Goal: Information Seeking & Learning: Understand process/instructions

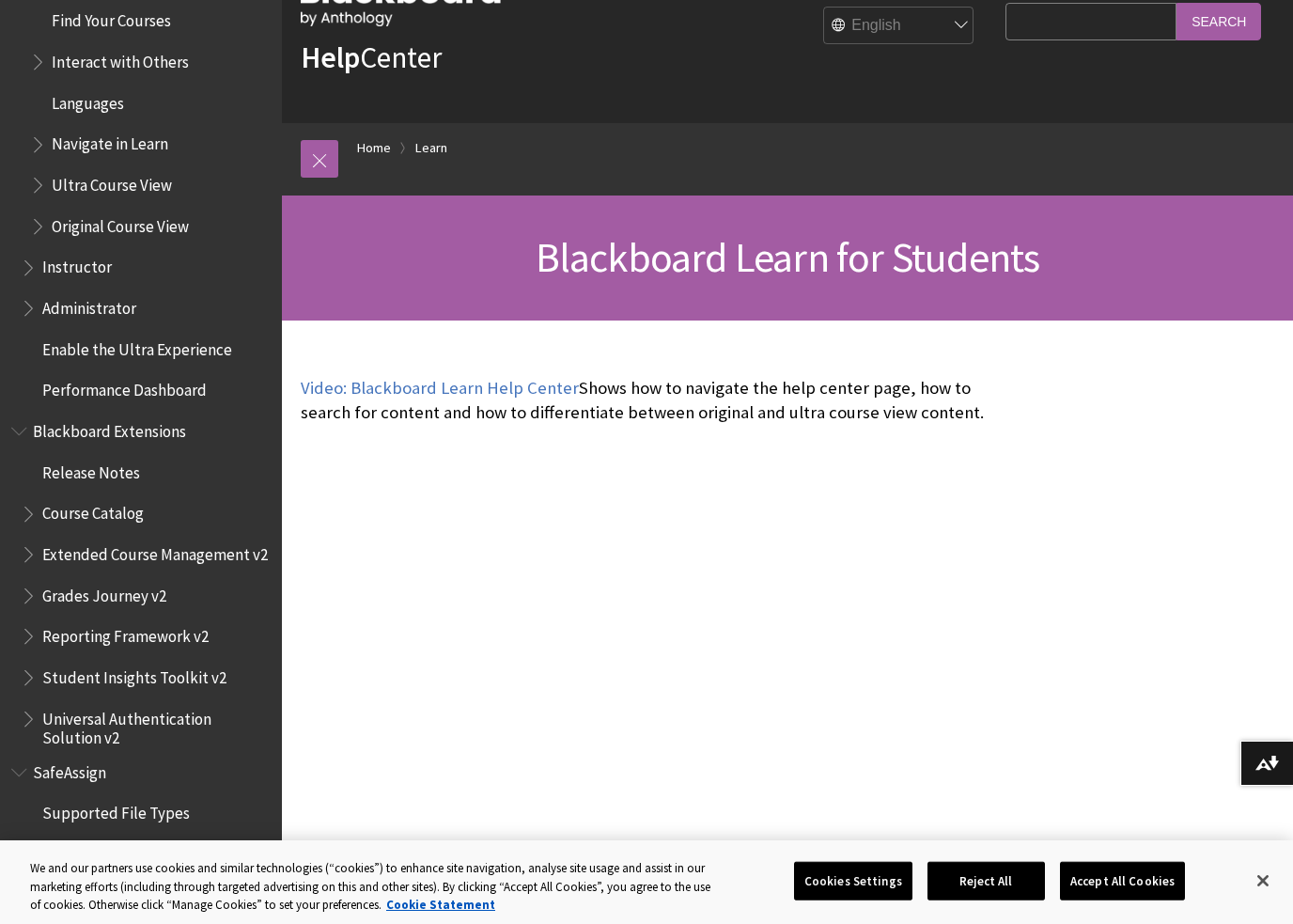
scroll to position [86, 0]
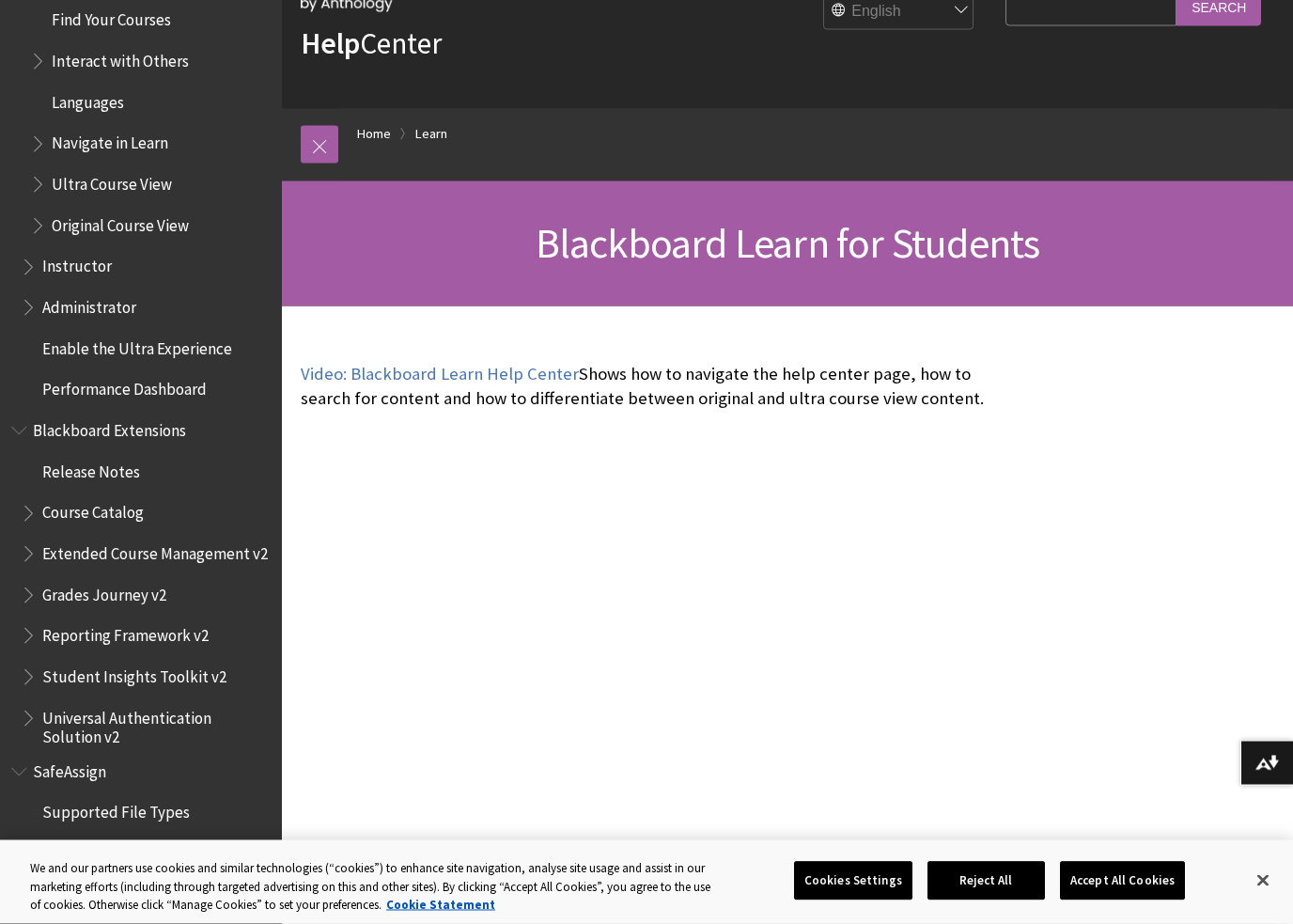
click at [67, 456] on span "Release Notes" at bounding box center [146, 472] width 250 height 32
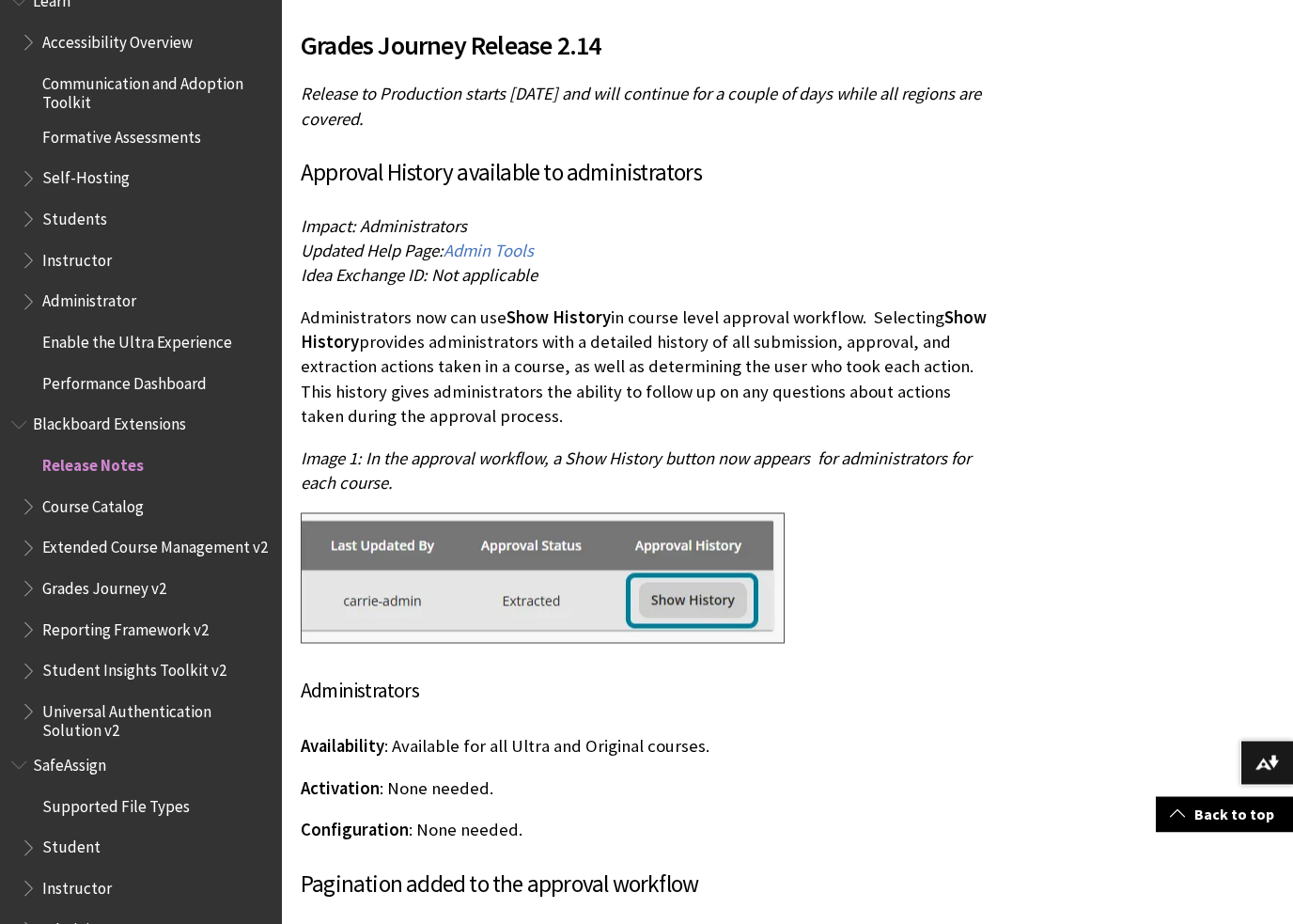
scroll to position [1588, 0]
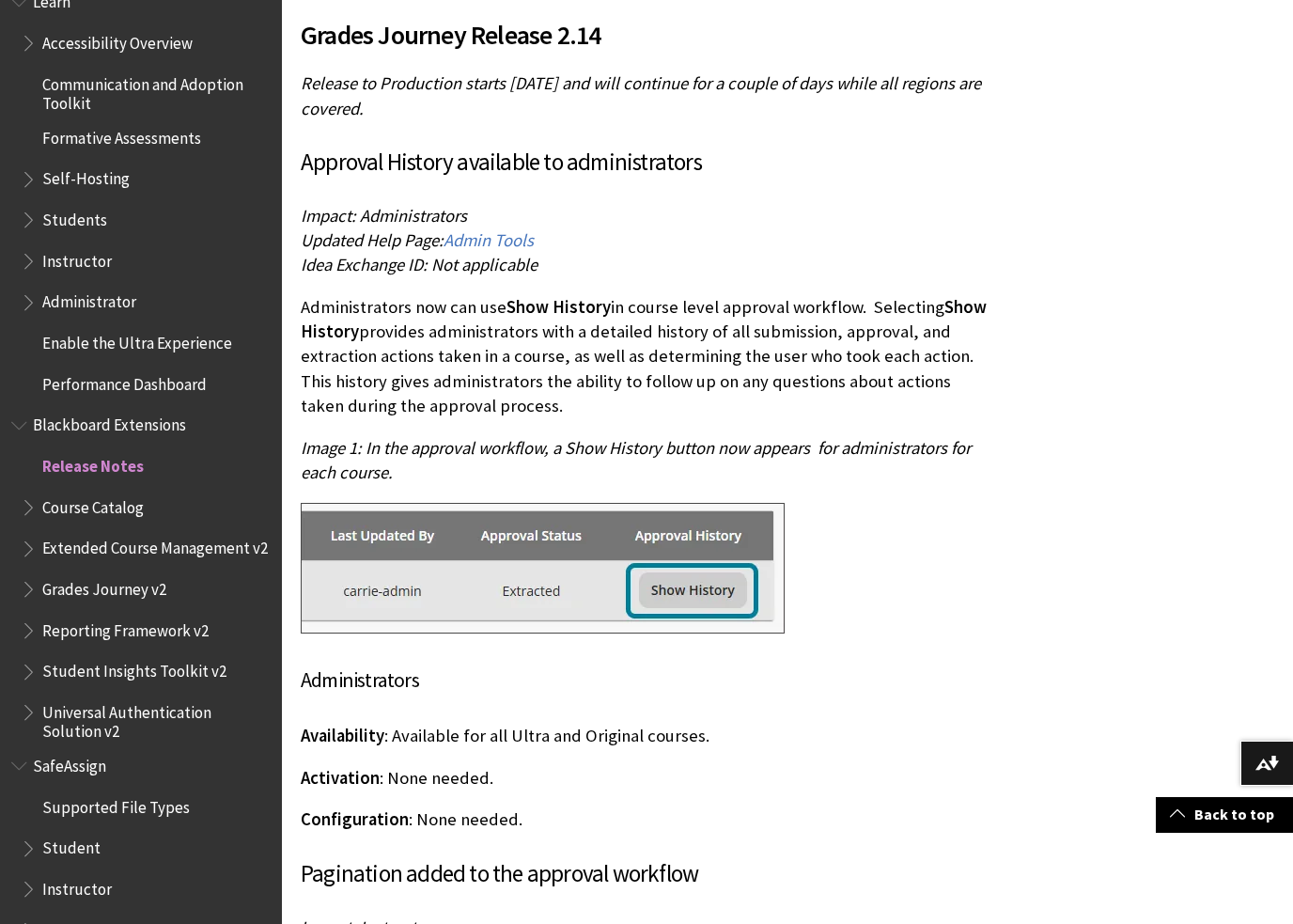
click at [78, 833] on span "Student" at bounding box center [71, 845] width 59 height 25
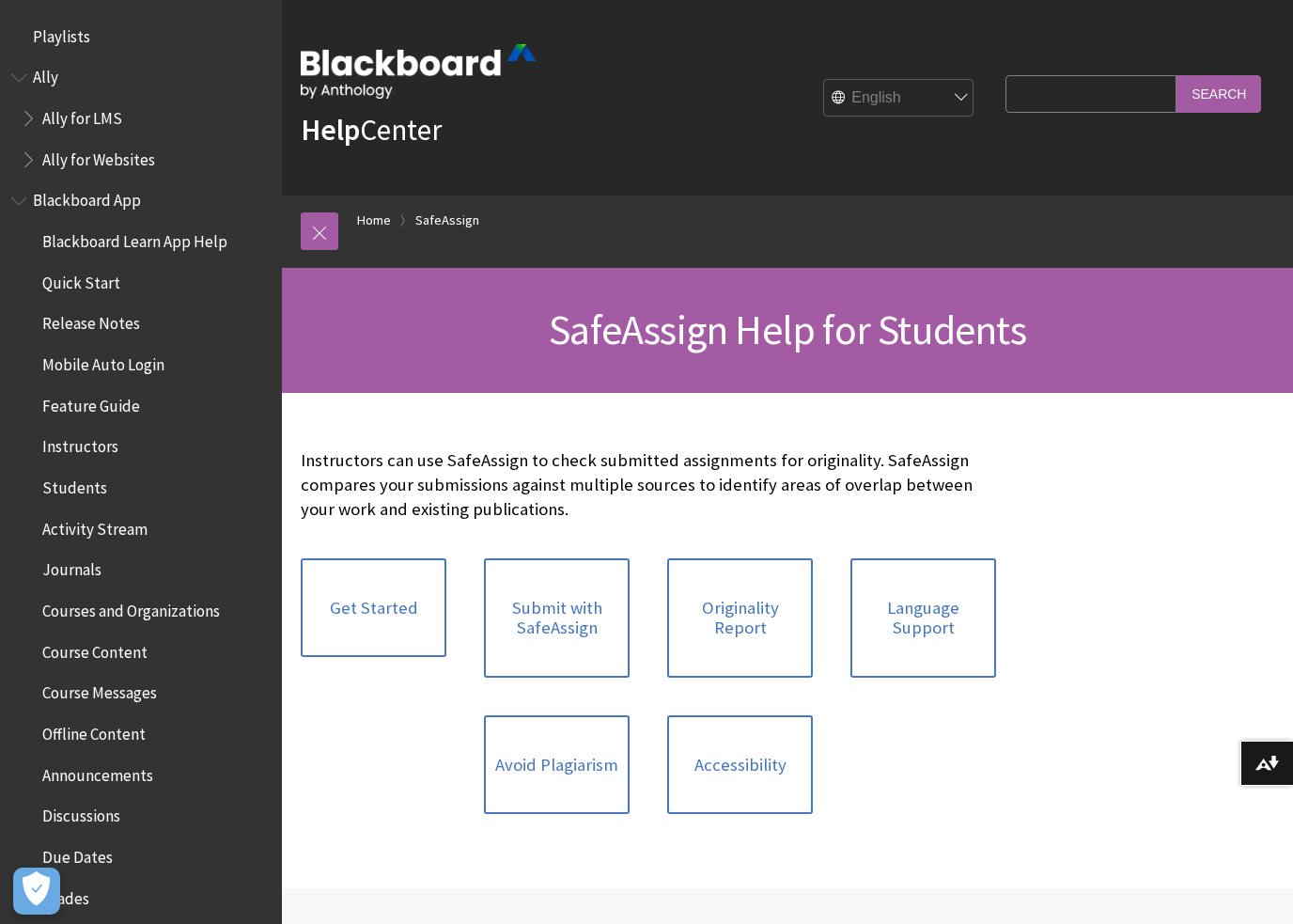
scroll to position [1882, 0]
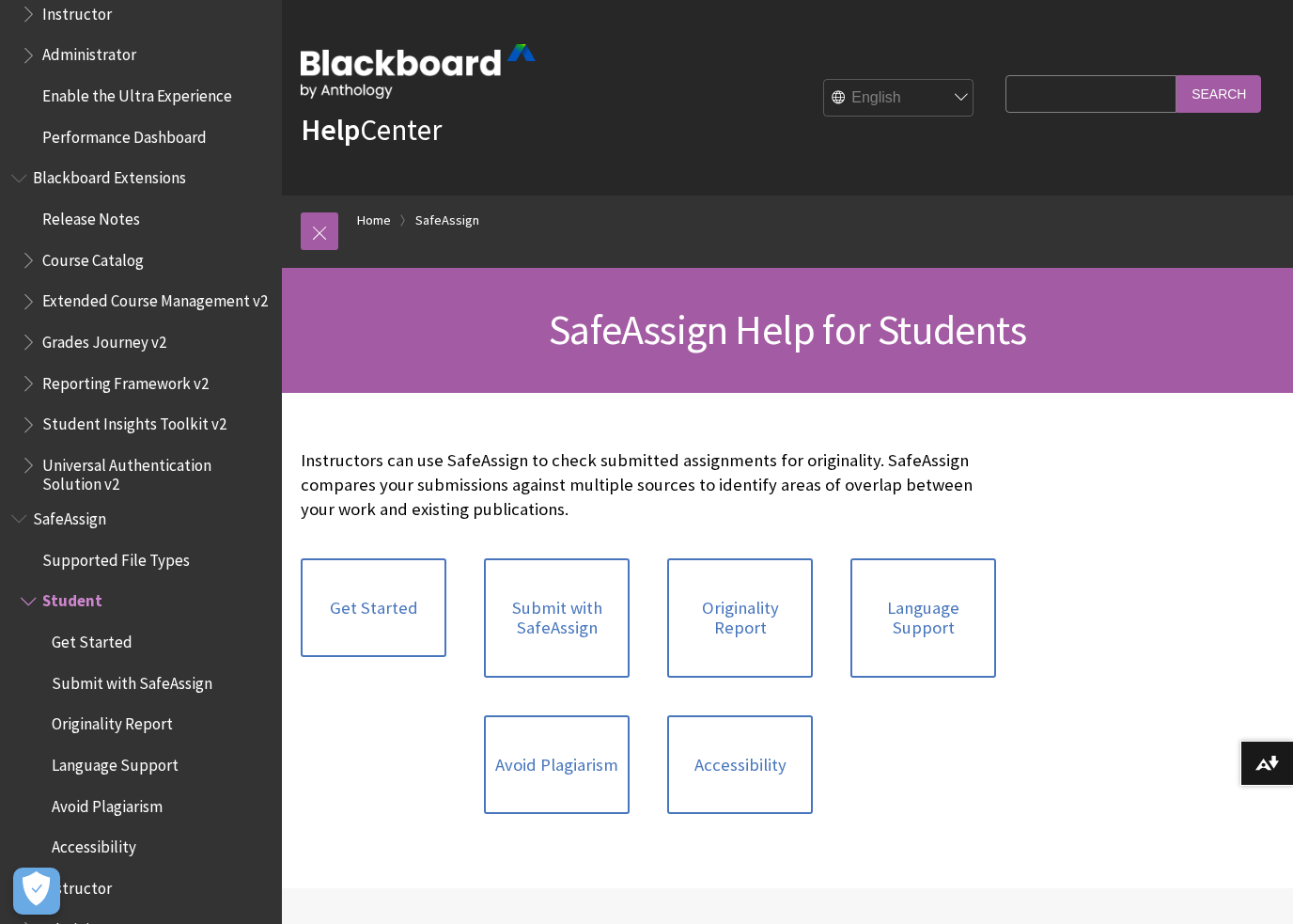
click at [574, 598] on link "Submit with SafeAssign" at bounding box center [557, 618] width 146 height 119
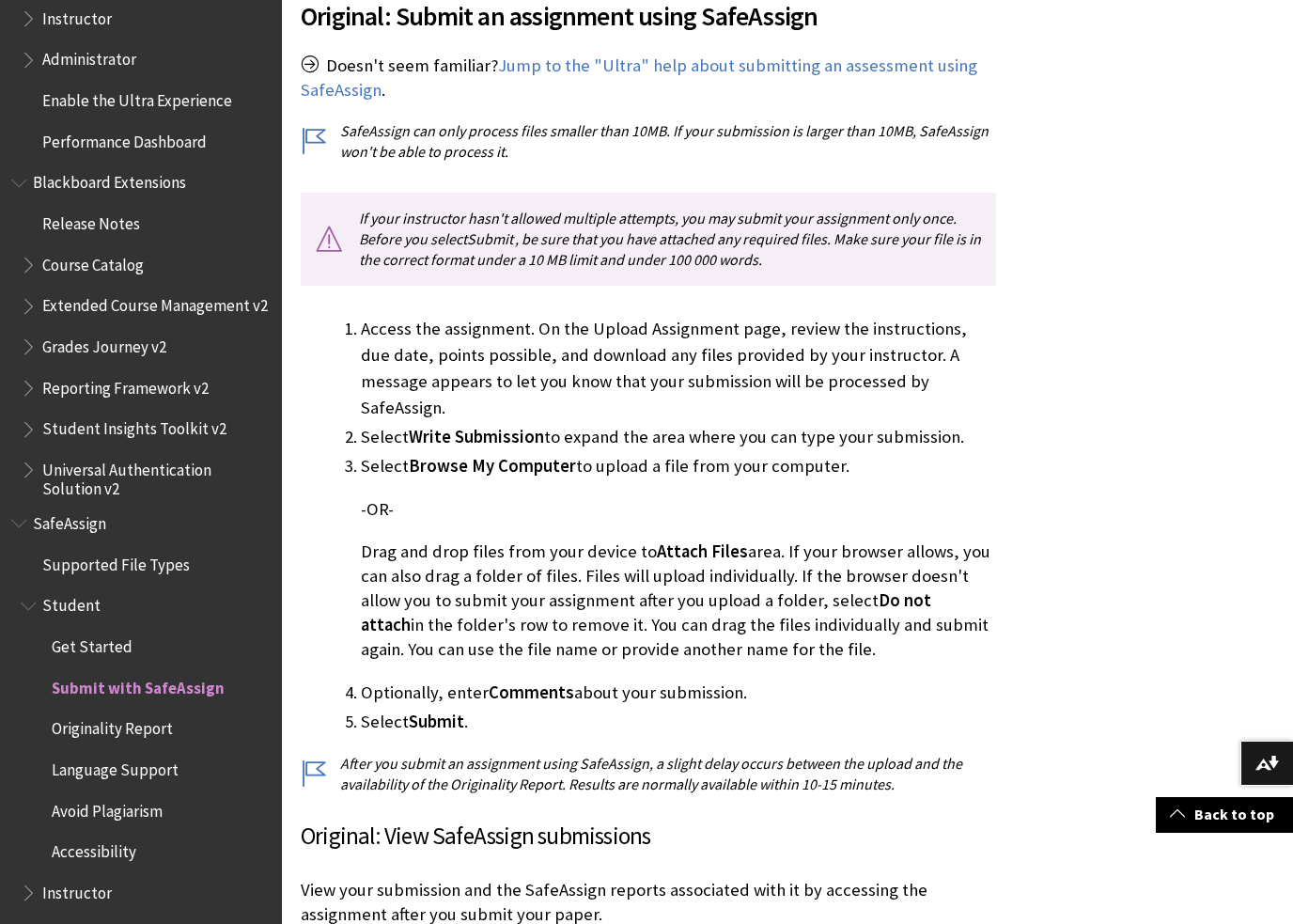
scroll to position [574, 0]
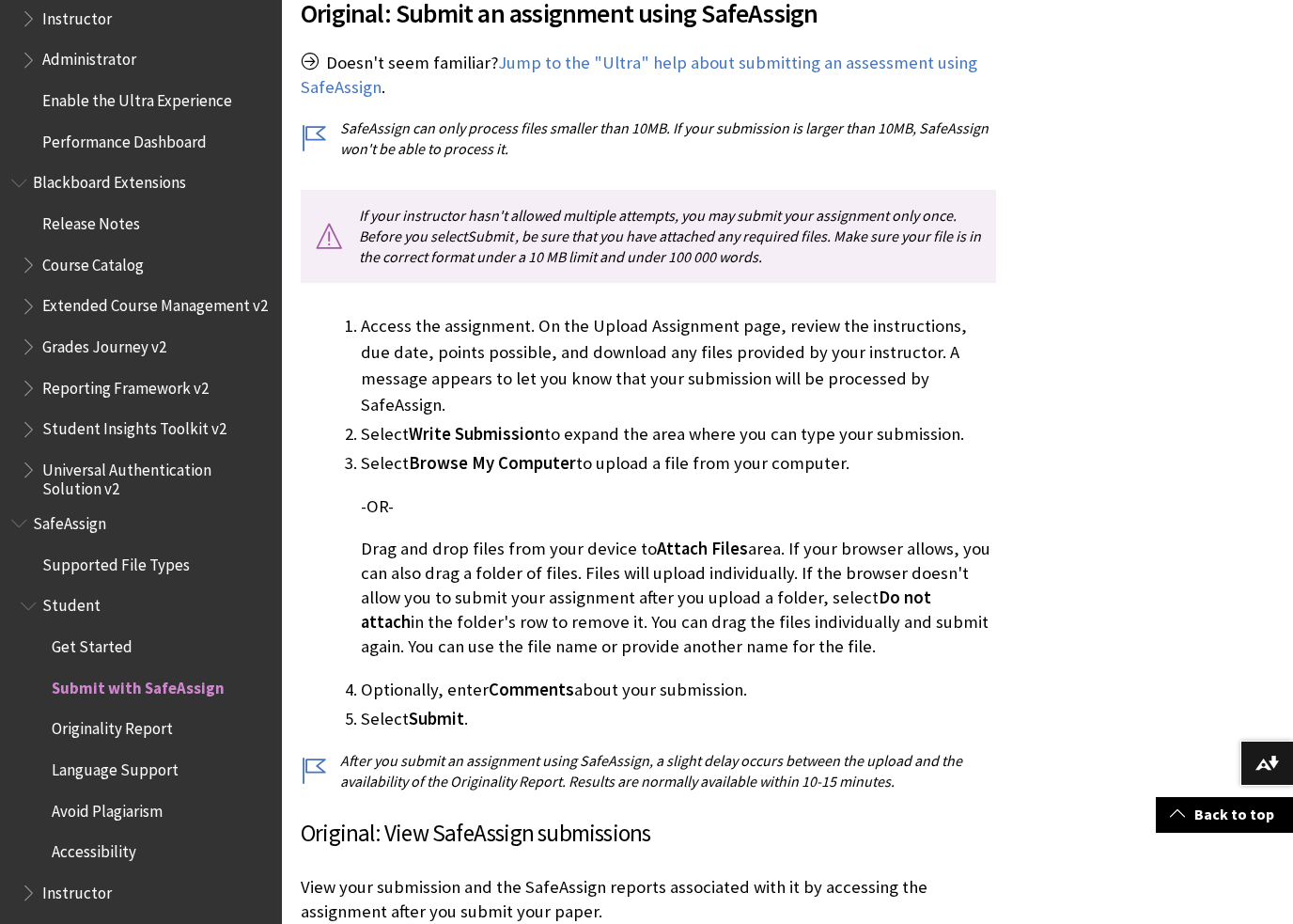
click at [1283, 759] on button "Download alternative formats ..." at bounding box center [1266, 763] width 53 height 45
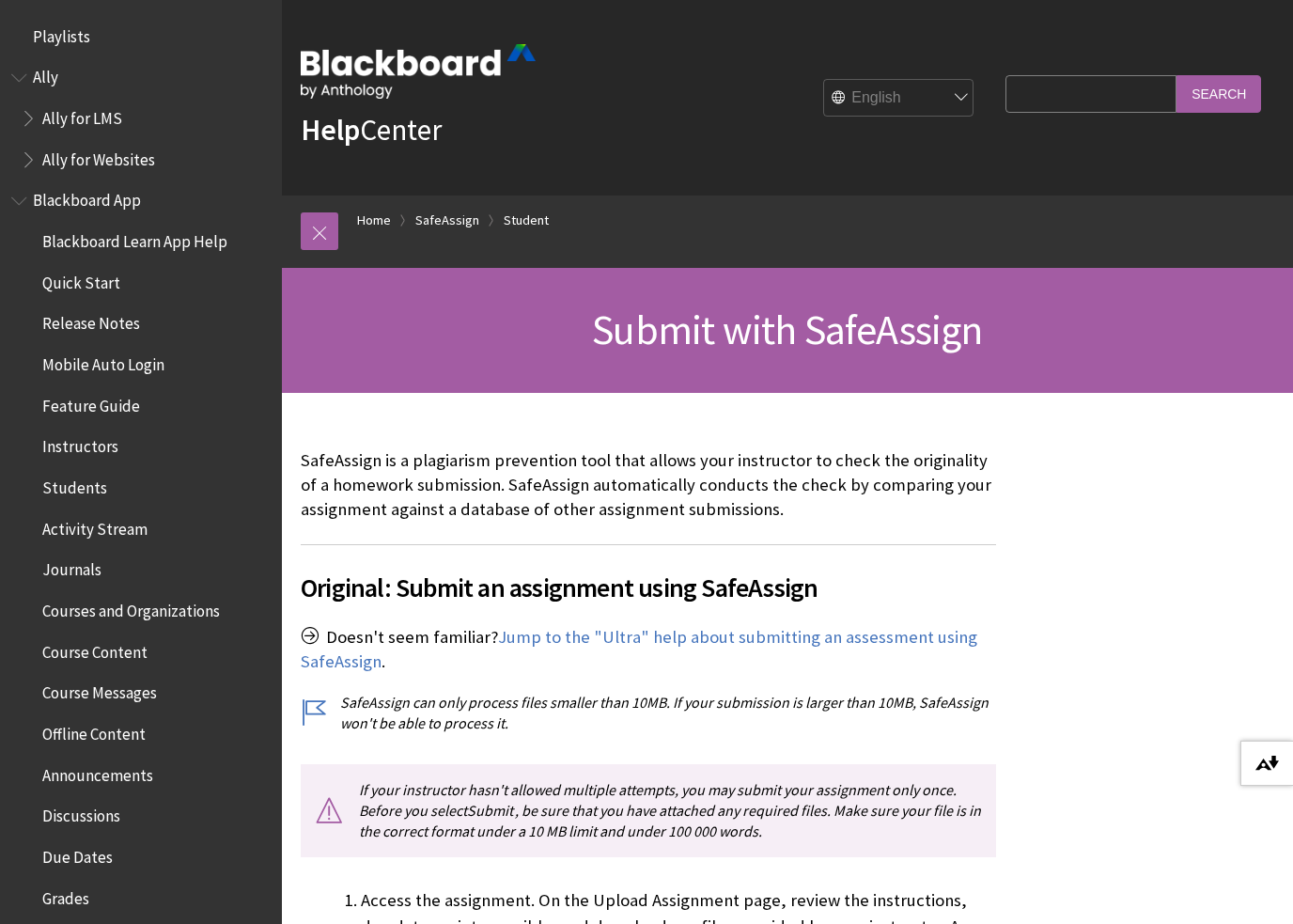
scroll to position [0, 0]
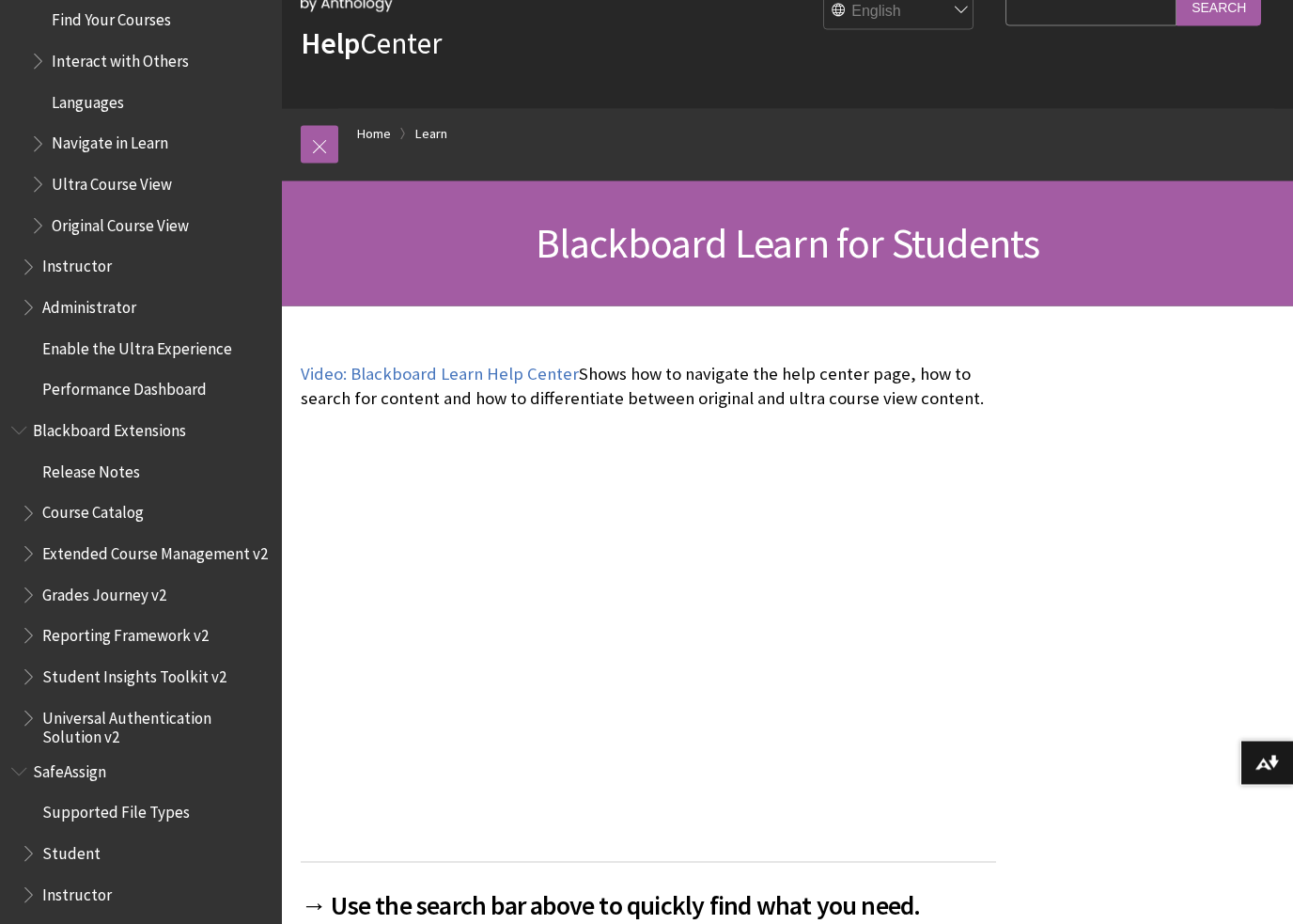
scroll to position [87, 0]
click at [92, 757] on span "SafeAssign" at bounding box center [69, 769] width 73 height 25
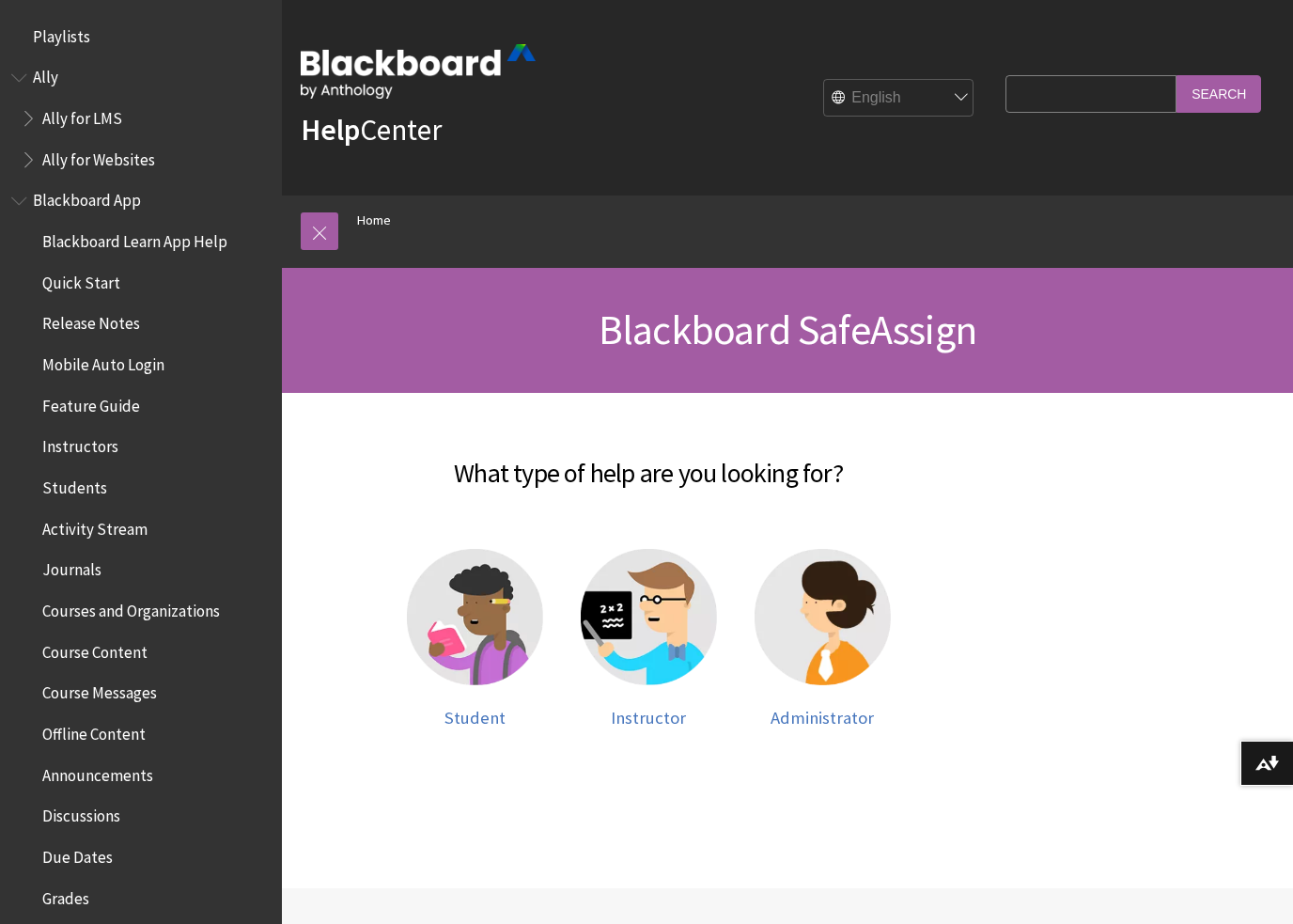
scroll to position [1639, 0]
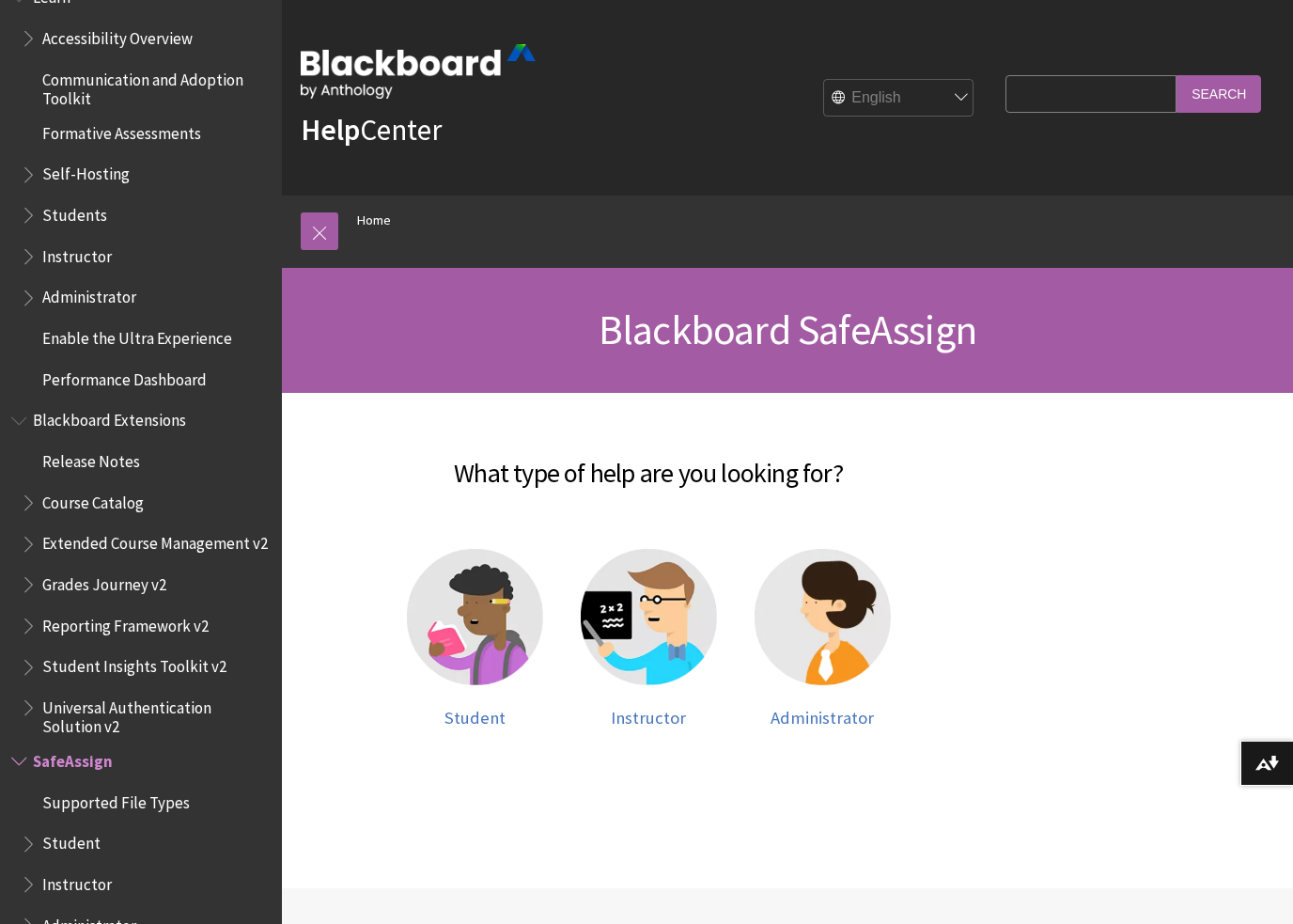
click at [83, 828] on span "Student" at bounding box center [71, 840] width 59 height 25
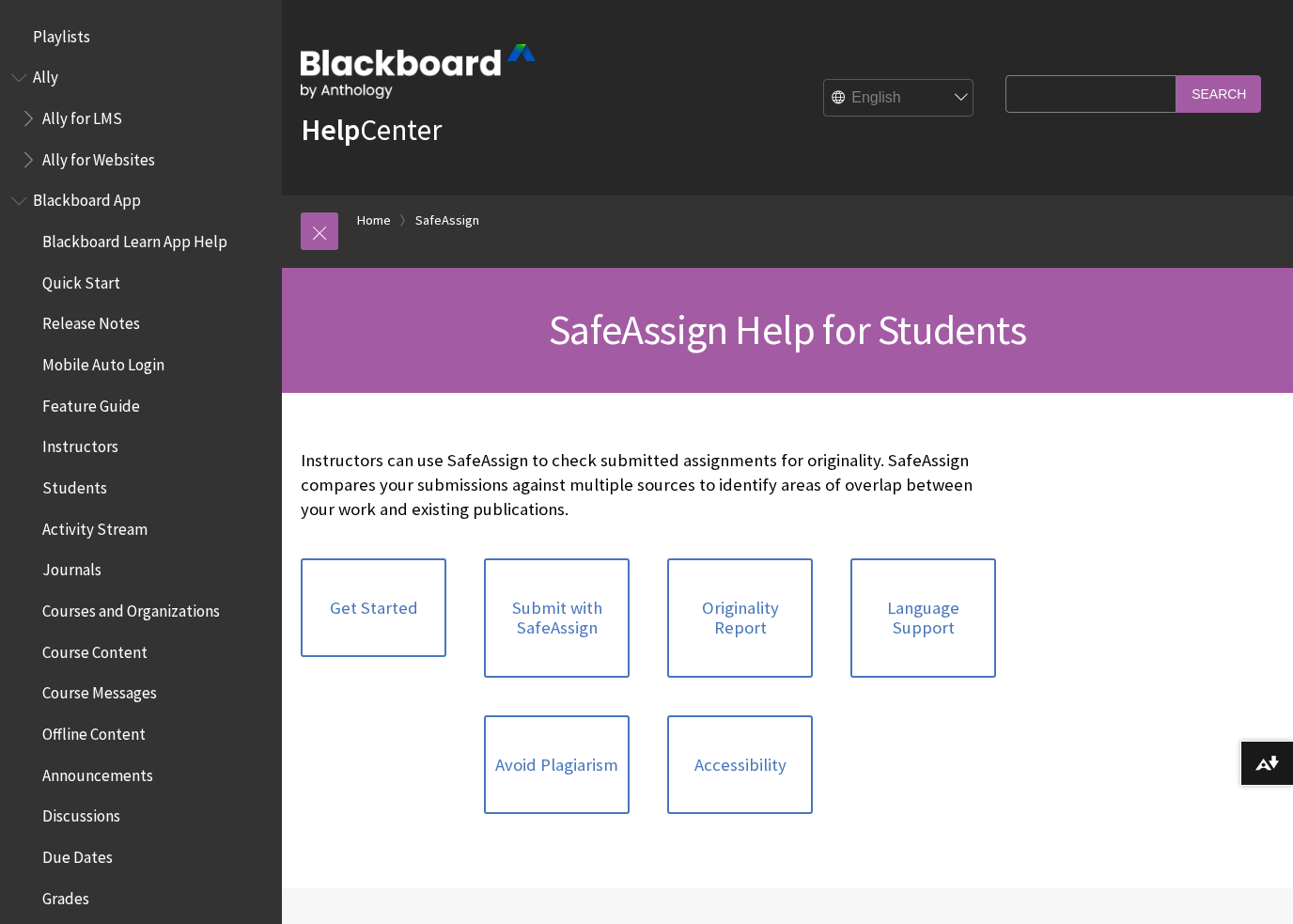
scroll to position [1882, 0]
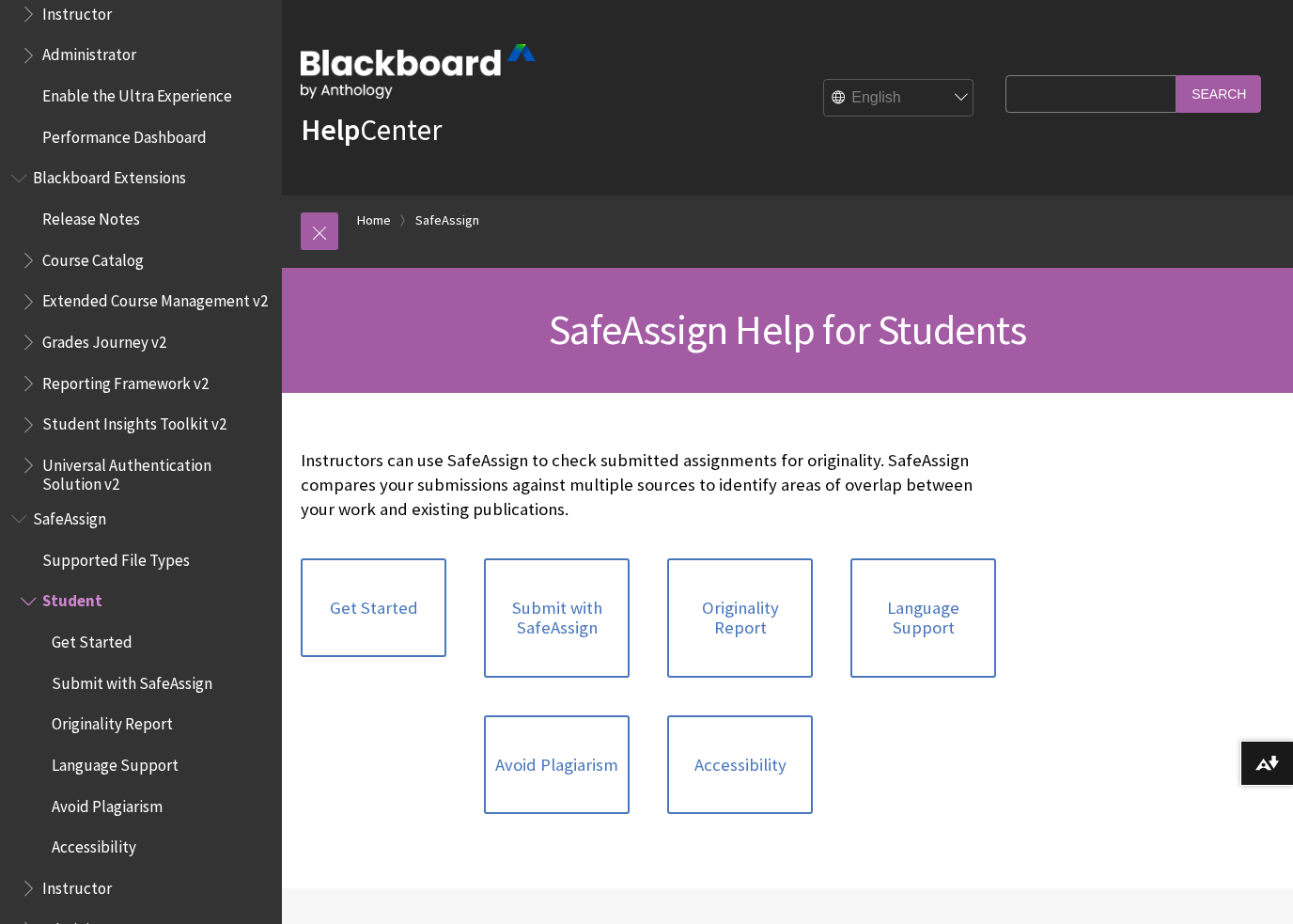
click at [563, 622] on link "Submit with SafeAssign" at bounding box center [557, 618] width 146 height 119
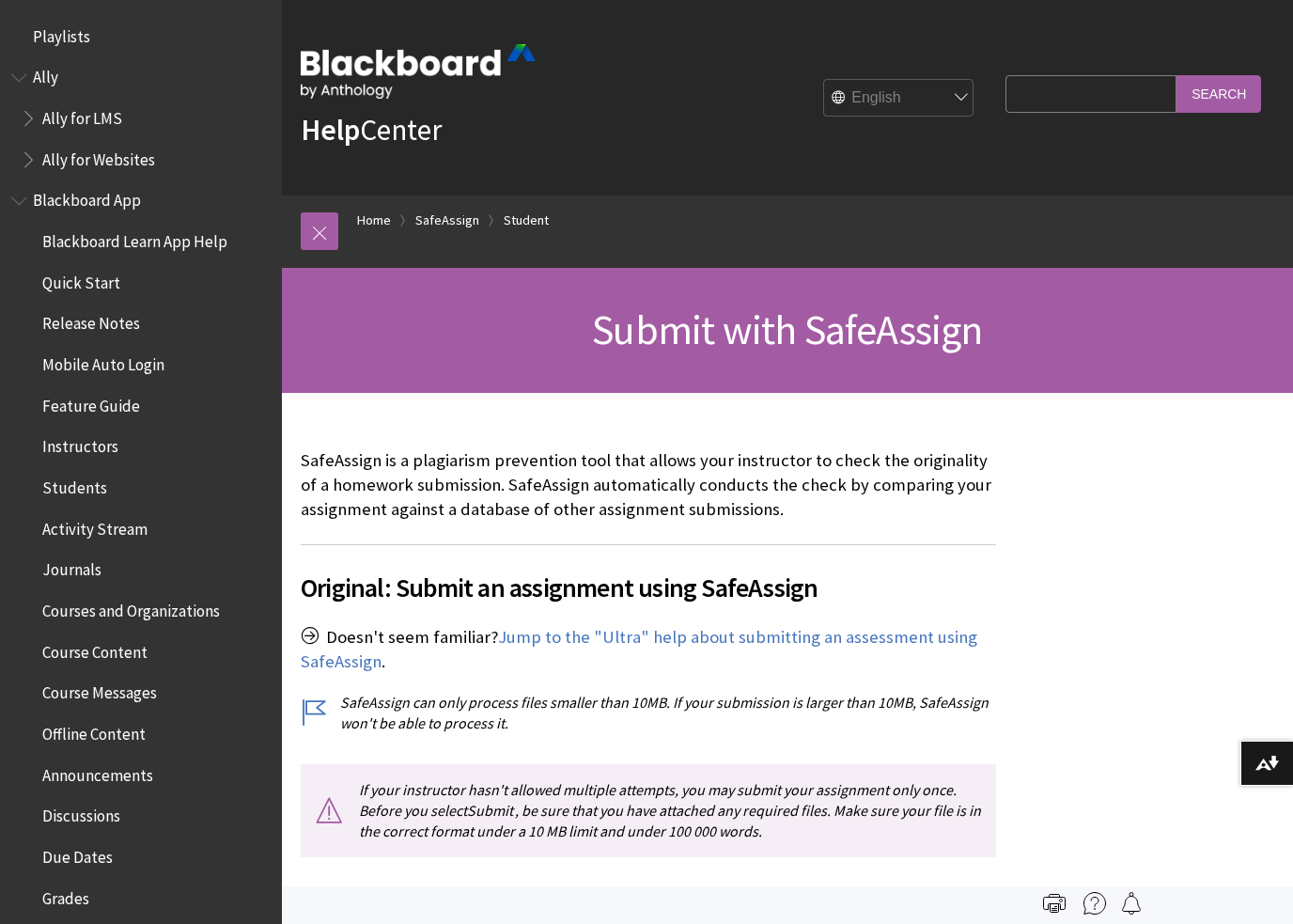
scroll to position [1882, 0]
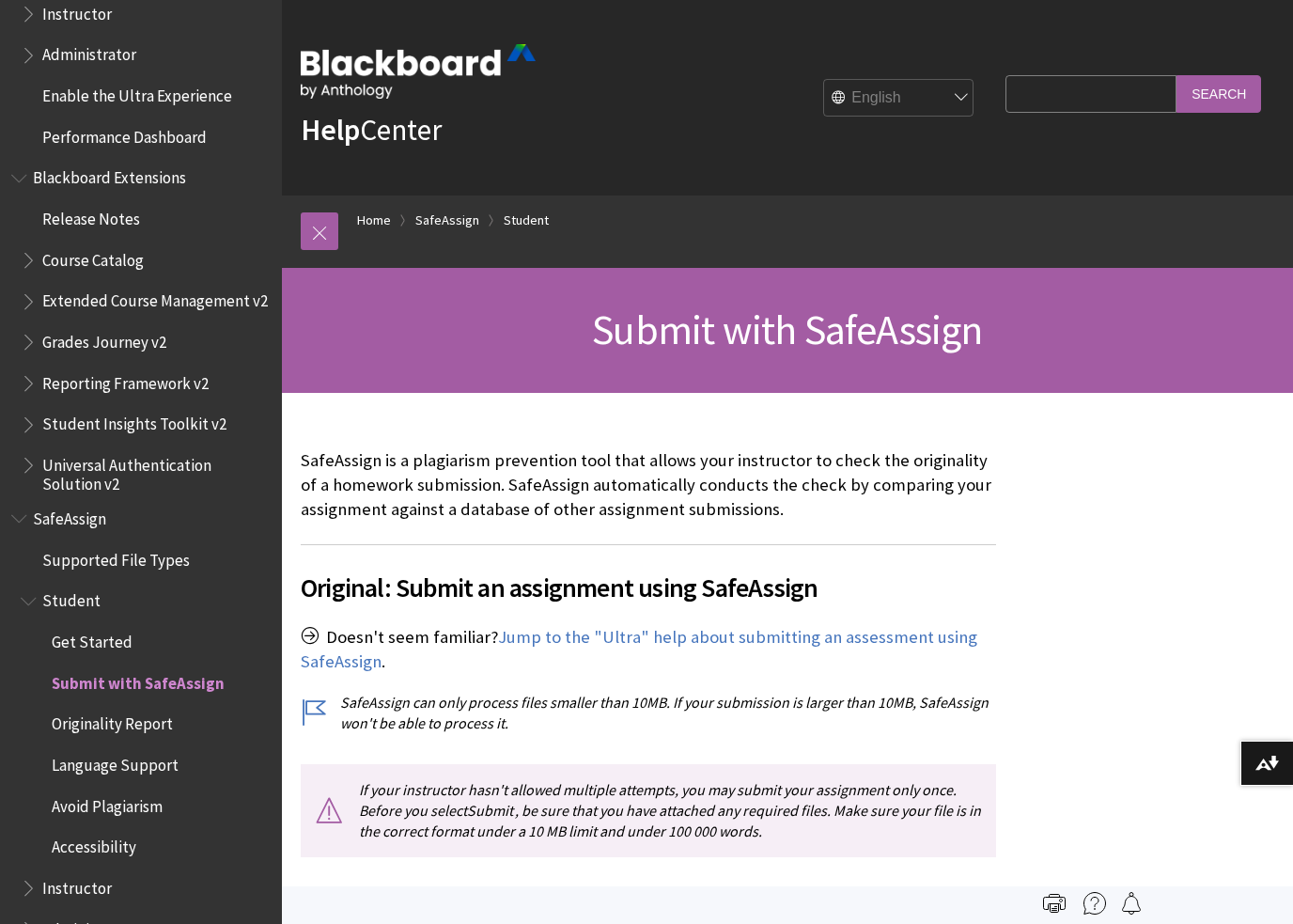
click at [0, 0] on img at bounding box center [0, 0] width 0 height 0
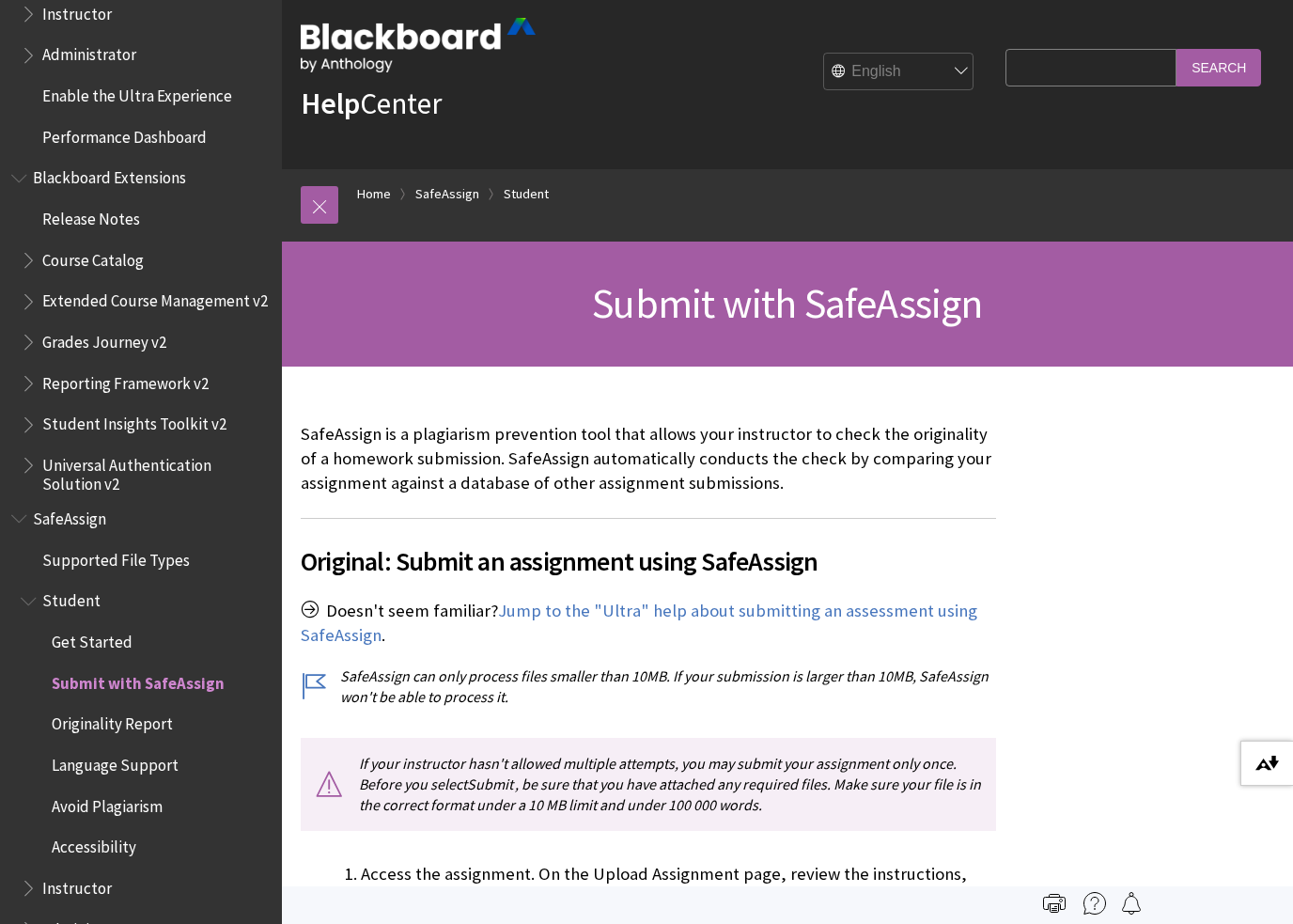
scroll to position [0, 0]
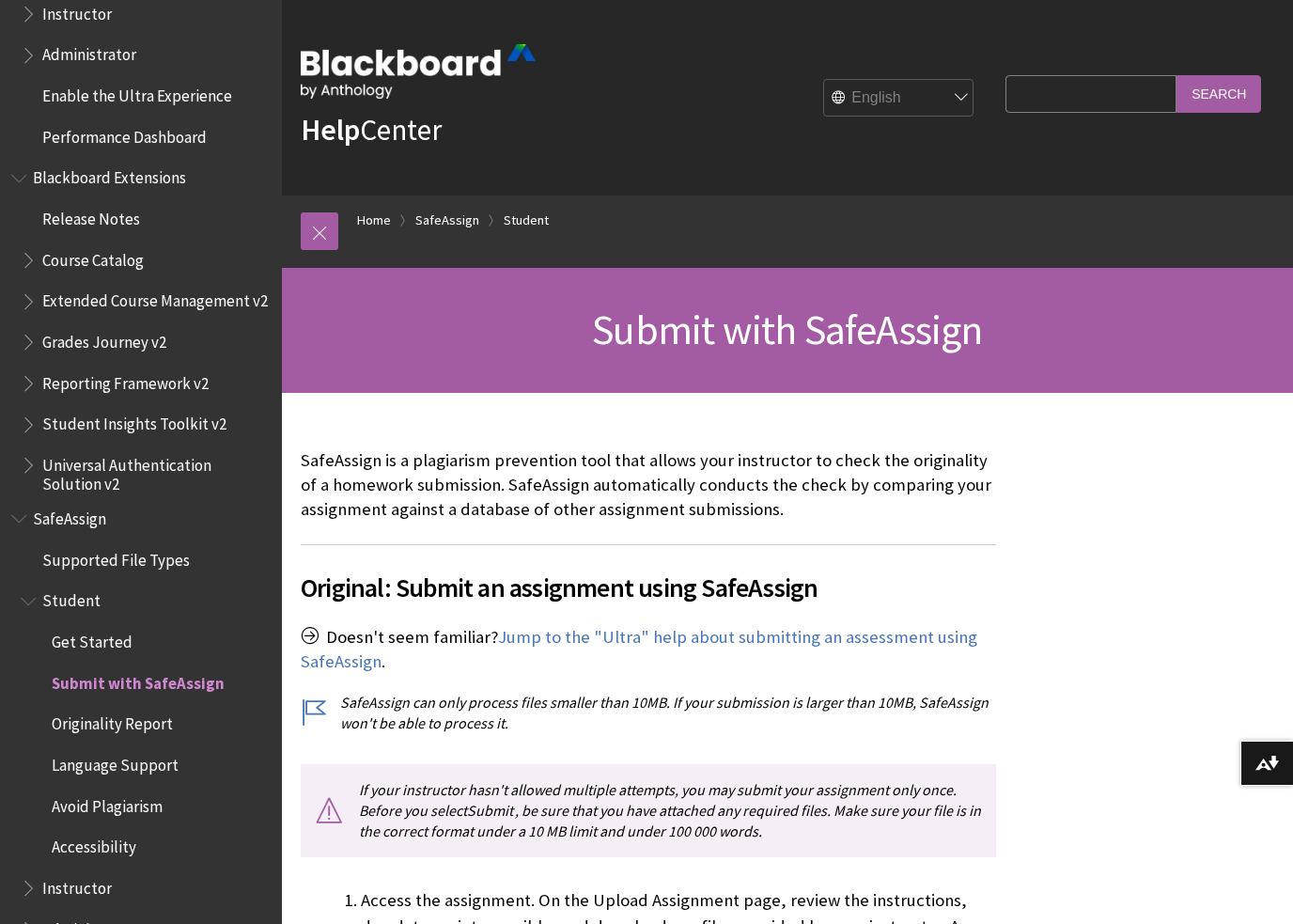
click at [440, 219] on link "SafeAssign" at bounding box center [447, 220] width 64 height 23
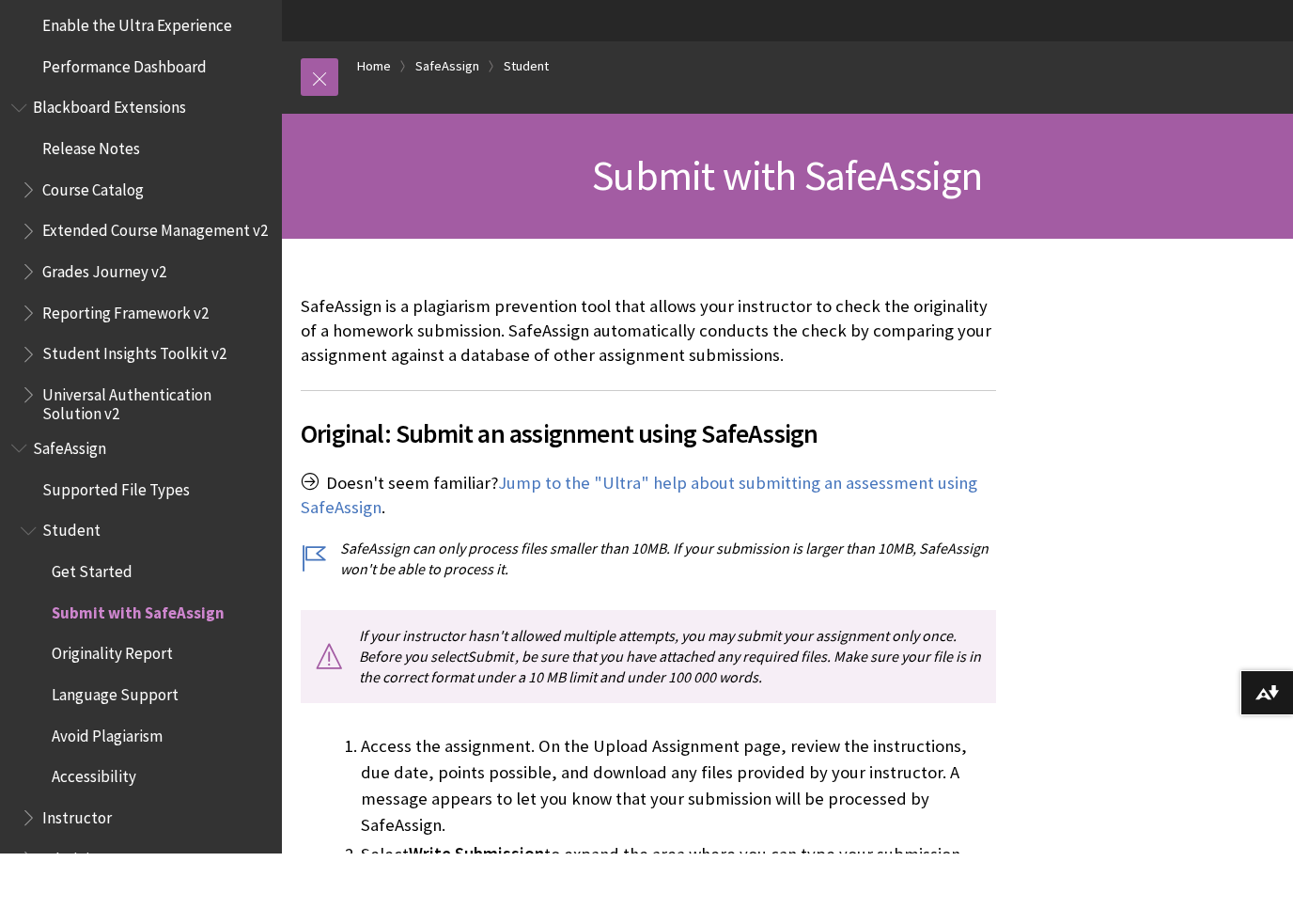
scroll to position [1877, 0]
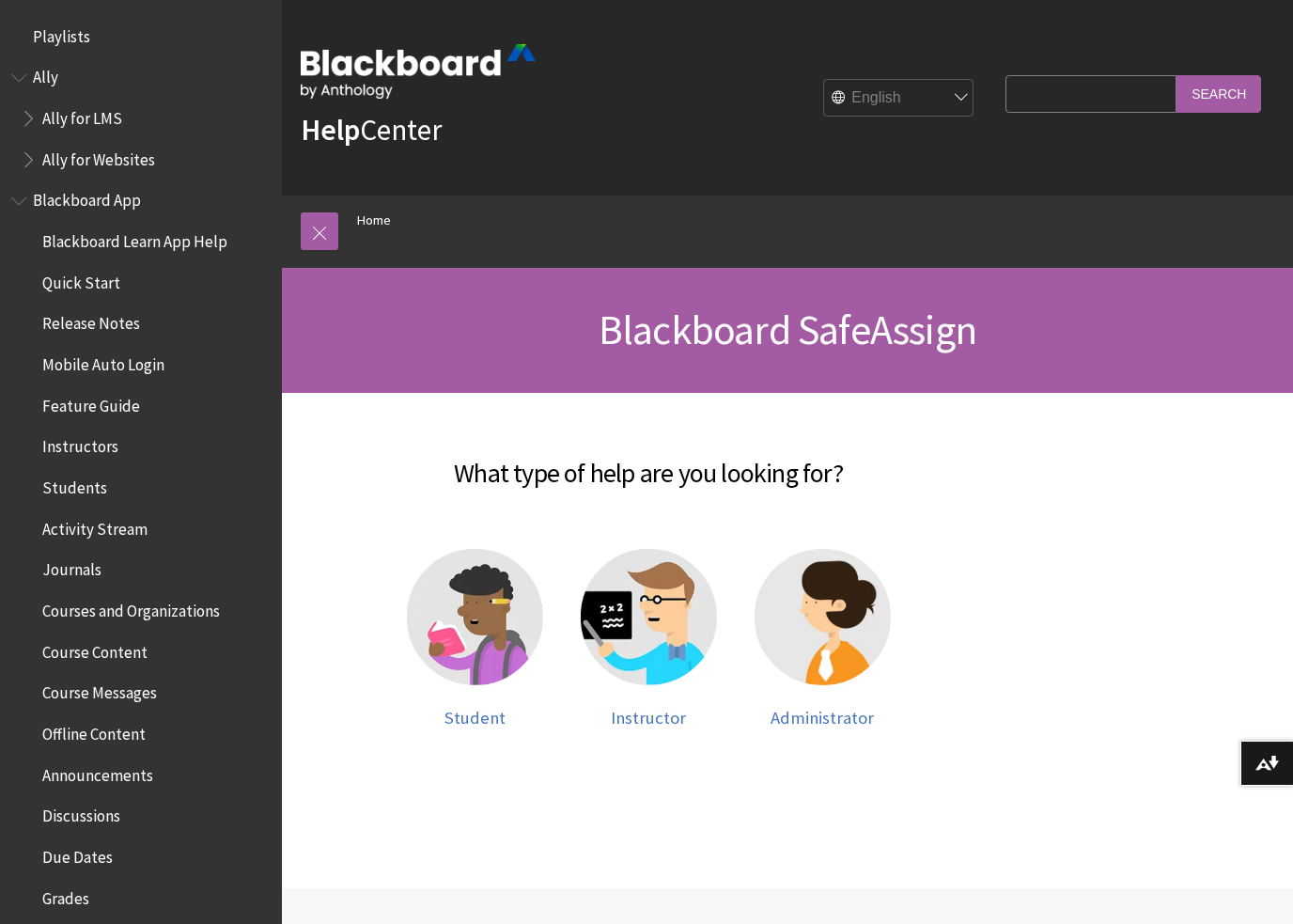
scroll to position [1639, 0]
